Goal: Find specific page/section: Find specific page/section

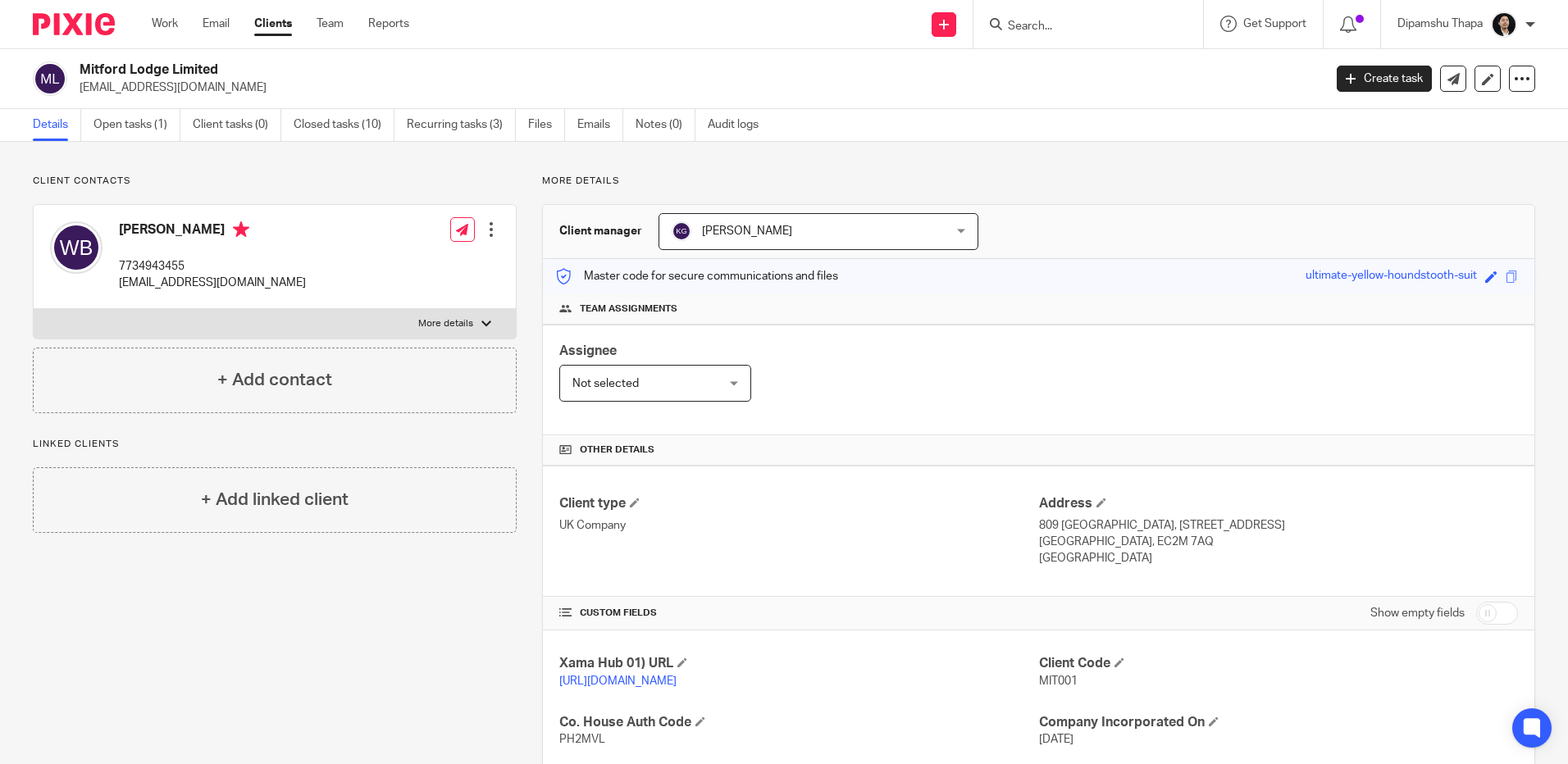
scroll to position [354, 0]
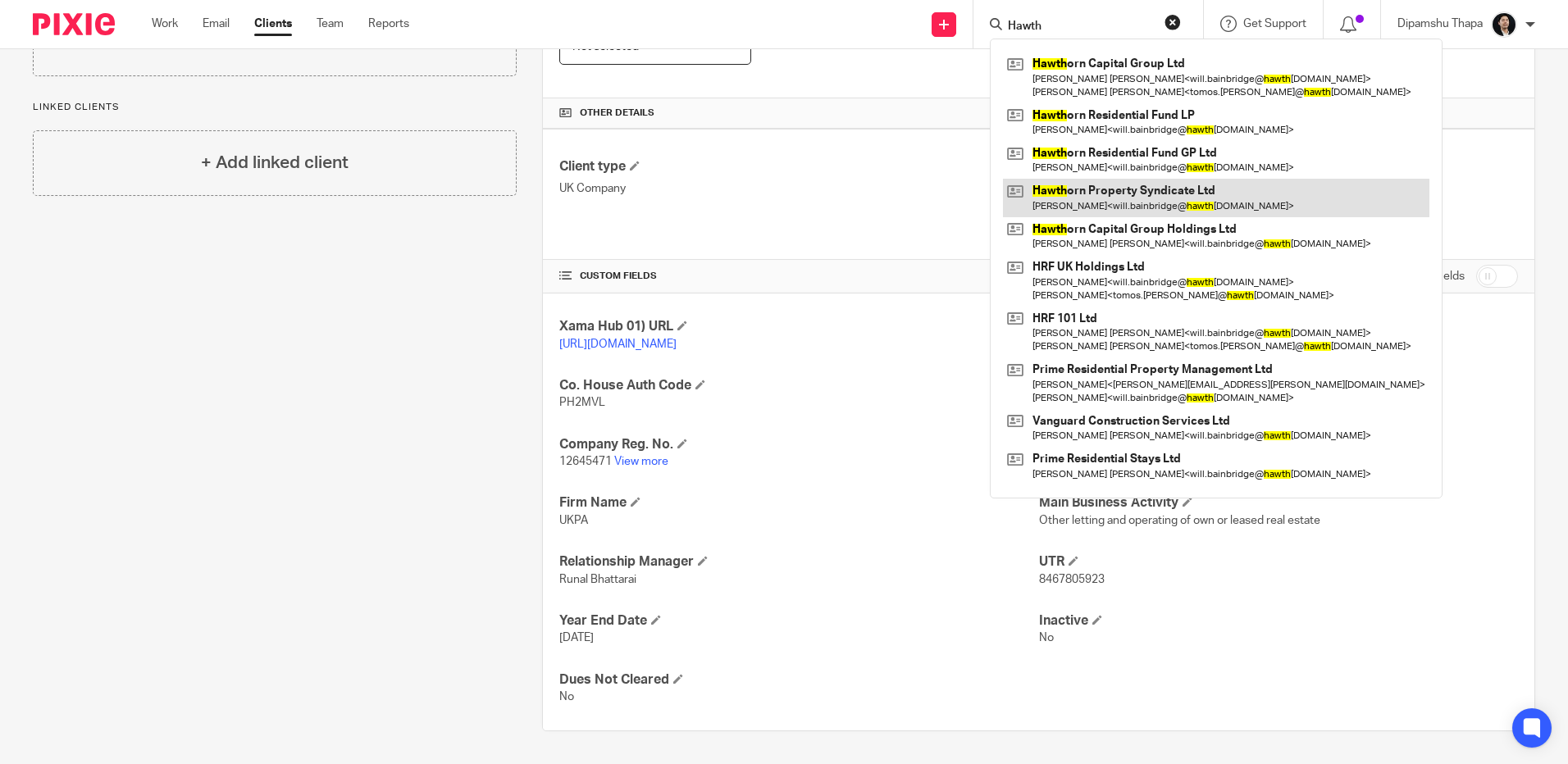
type input "Hawth"
click at [1182, 185] on link at bounding box center [1216, 197] width 427 height 38
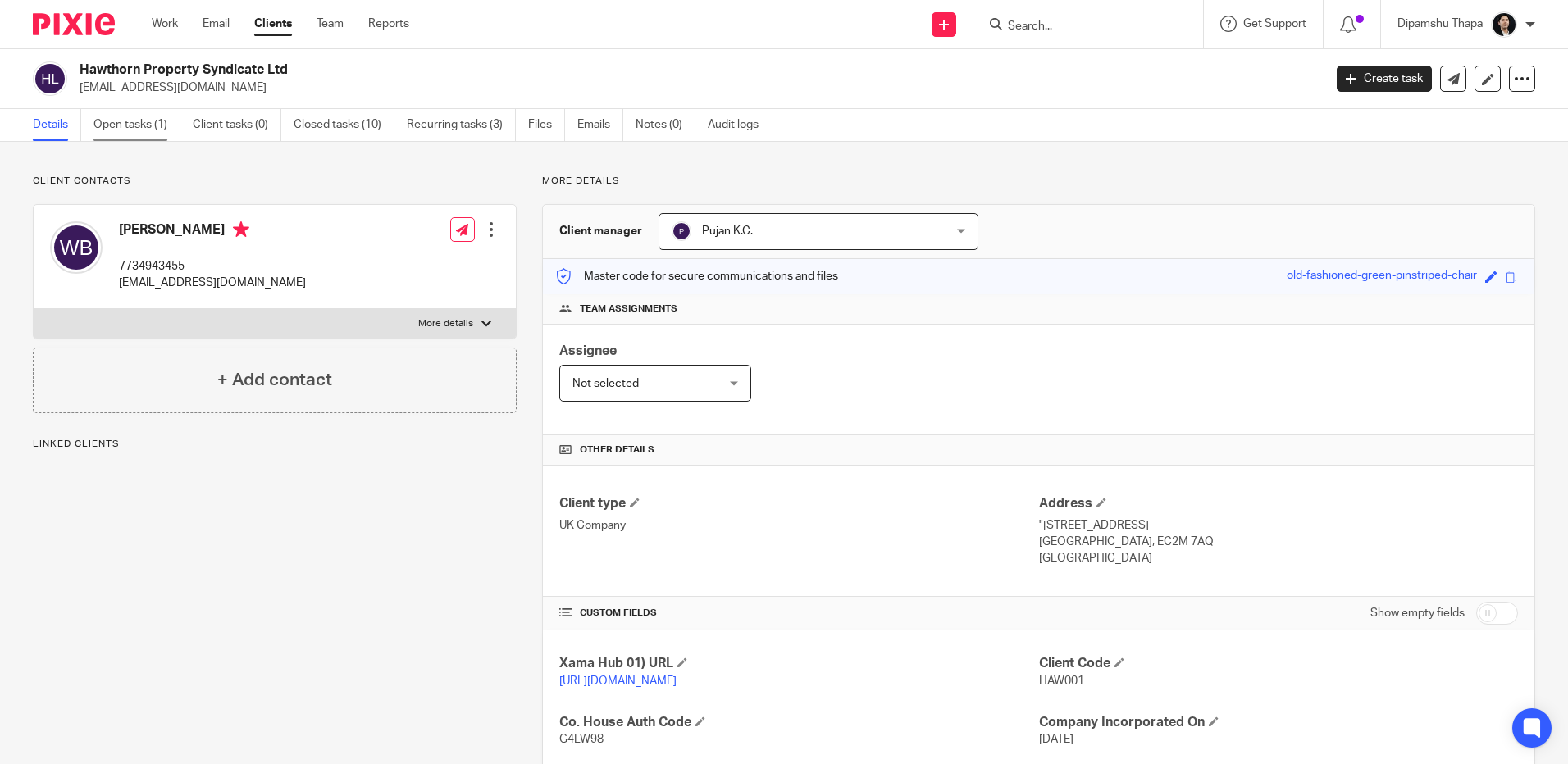
click at [141, 119] on link "Open tasks (1)" at bounding box center [136, 124] width 87 height 32
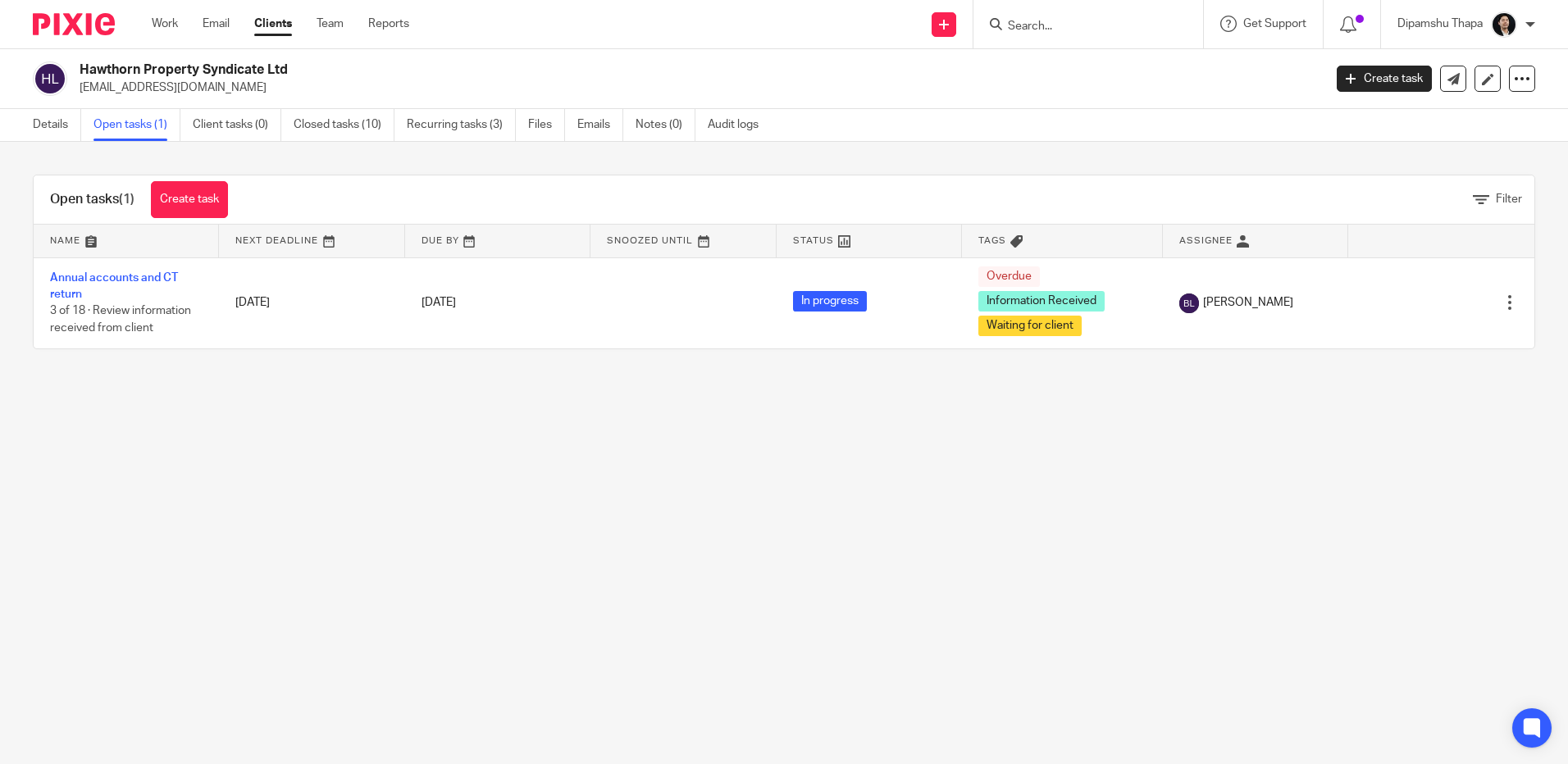
click at [569, 448] on main "Hawthorn Property Syndicate Ltd [EMAIL_ADDRESS][DOMAIN_NAME] Create task Update…" at bounding box center [784, 382] width 1568 height 764
